Goal: Information Seeking & Learning: Learn about a topic

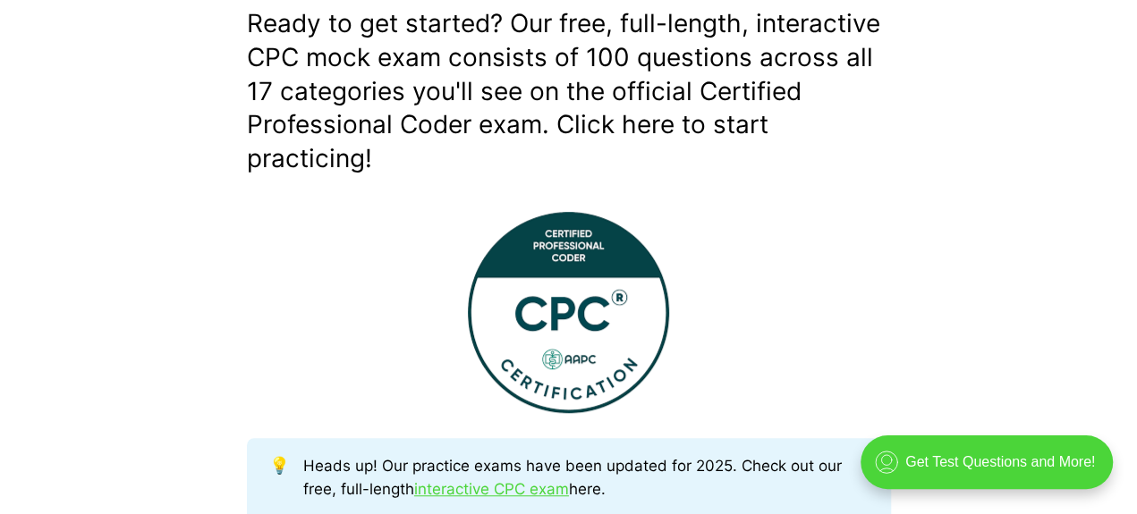
scroll to position [716, 0]
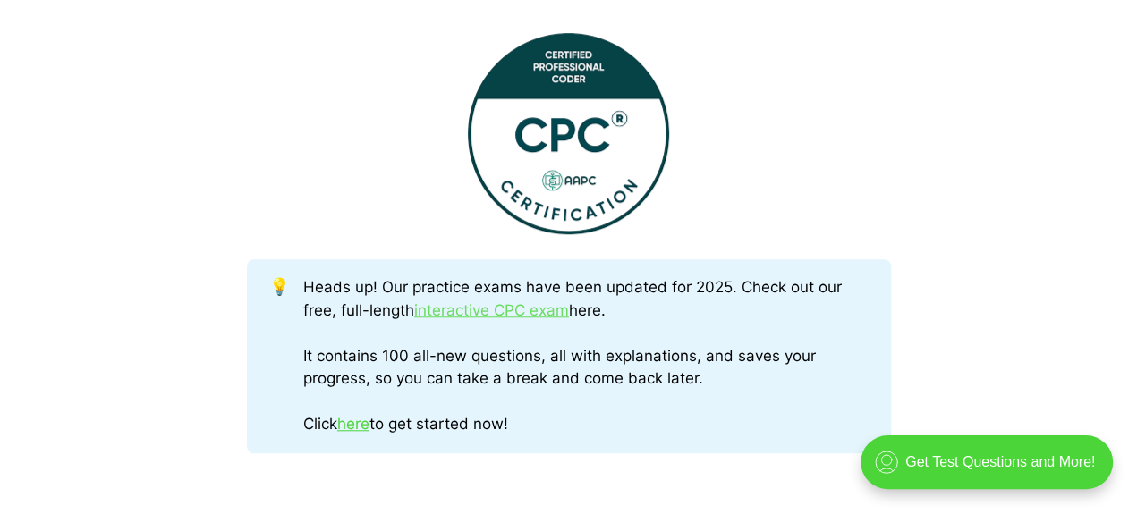
click at [510, 313] on link "interactive CPC exam" at bounding box center [491, 310] width 155 height 18
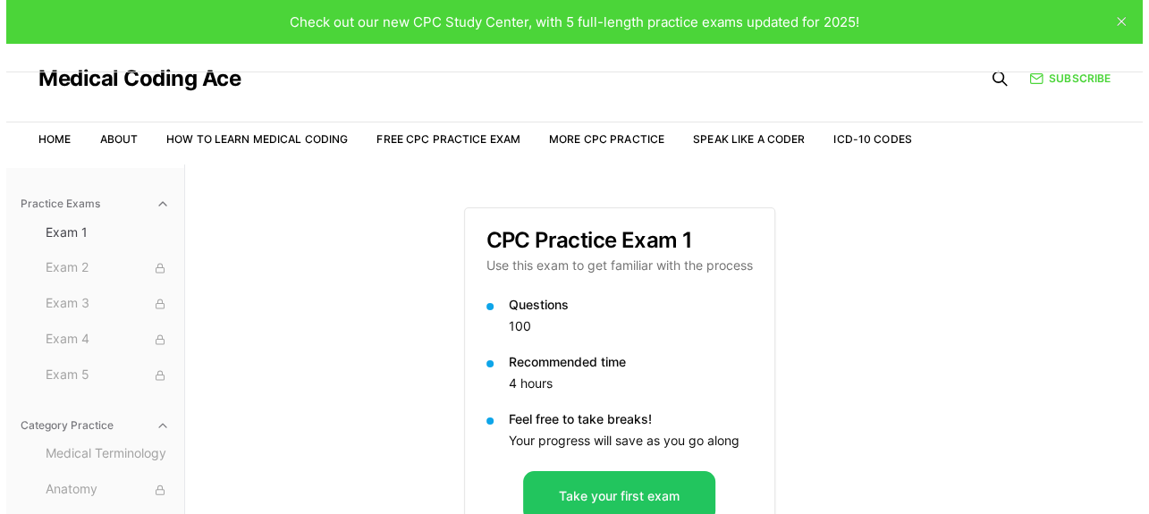
scroll to position [164, 0]
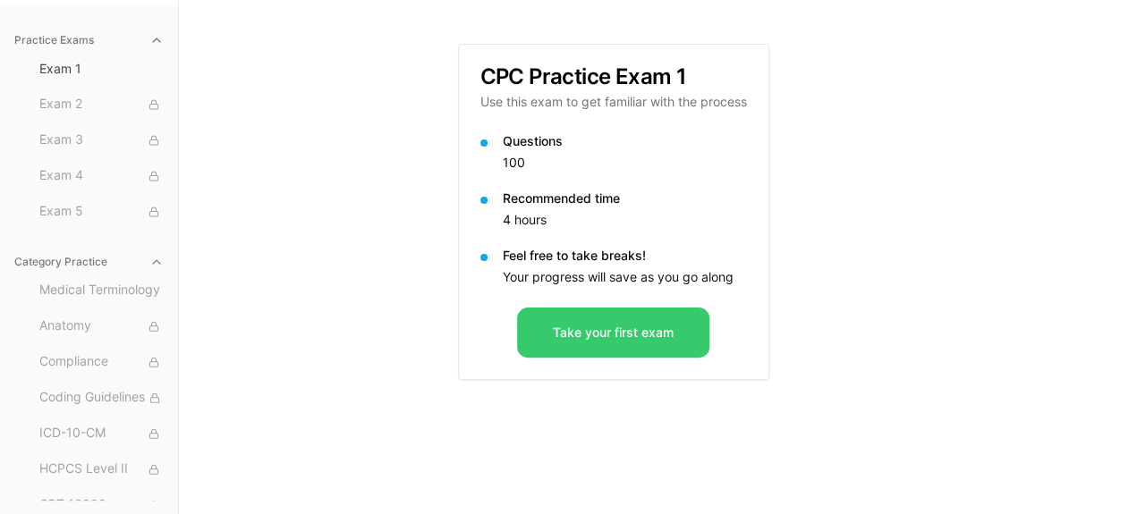
click at [596, 335] on button "Take your first exam" at bounding box center [613, 333] width 192 height 50
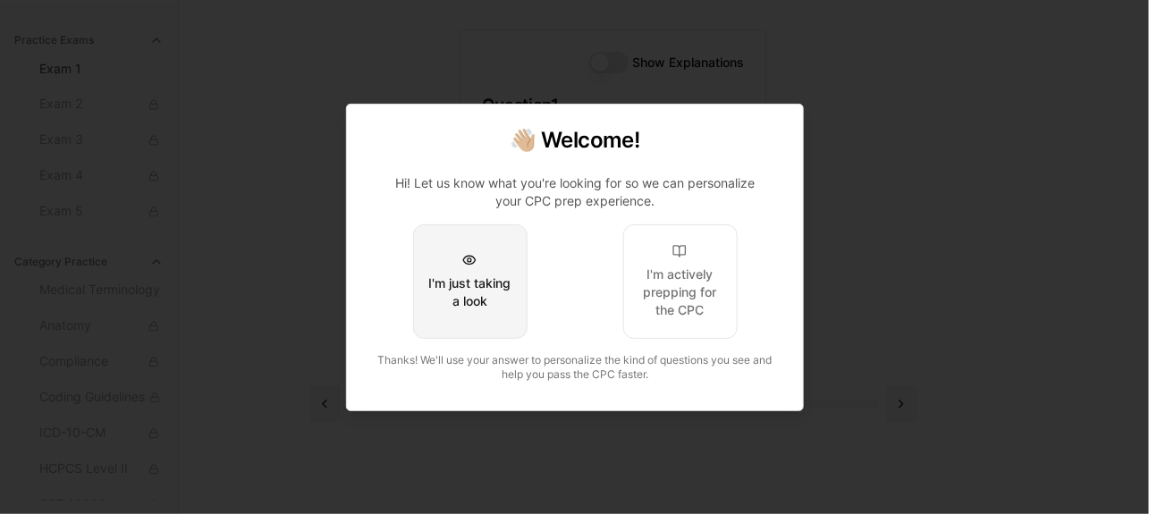
click at [468, 283] on div "I'm just taking a look" at bounding box center [470, 293] width 84 height 36
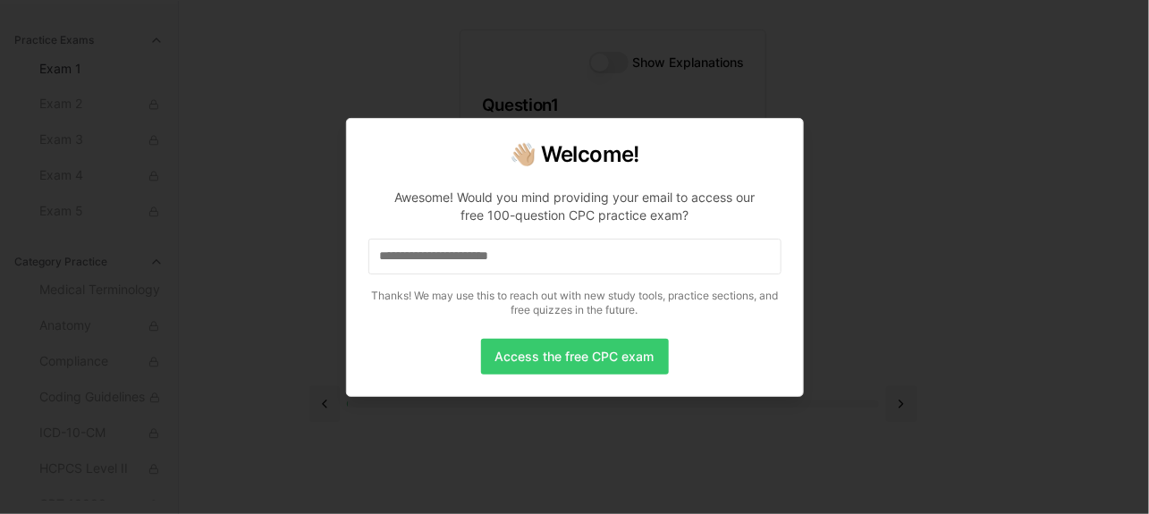
click at [556, 359] on button "Access the free CPC exam" at bounding box center [575, 357] width 188 height 36
